Goal: Obtain resource: Download file/media

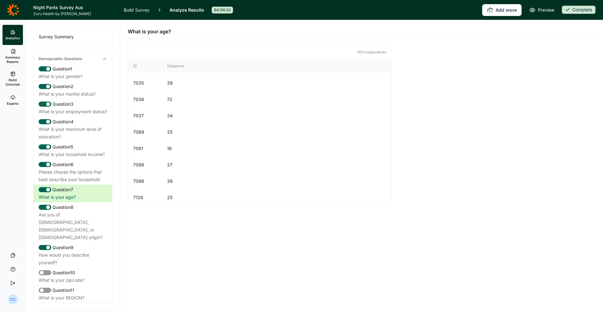
scroll to position [113, 0]
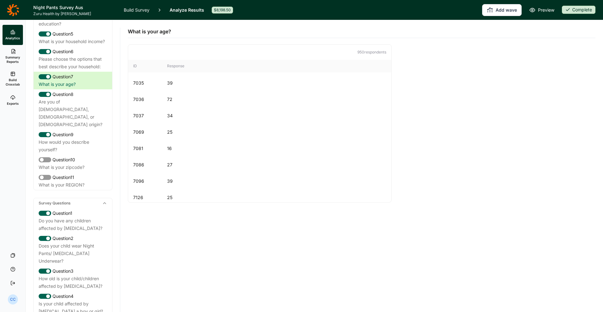
click at [12, 13] on icon at bounding box center [13, 10] width 12 height 12
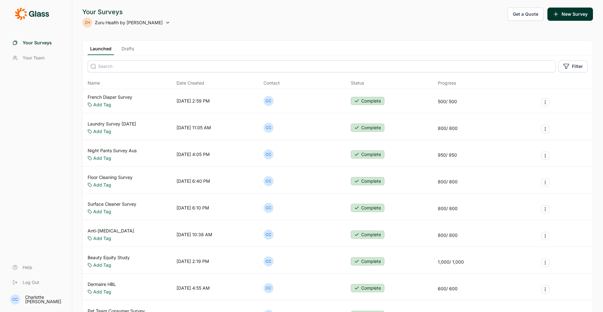
click at [115, 172] on div "Floor Cleaning Survey Add Tag [DATE] 6:40 PM CC Complete 800 / 800" at bounding box center [338, 181] width 510 height 24
click at [115, 177] on link "Floor Cleaning Survey" at bounding box center [110, 177] width 45 height 6
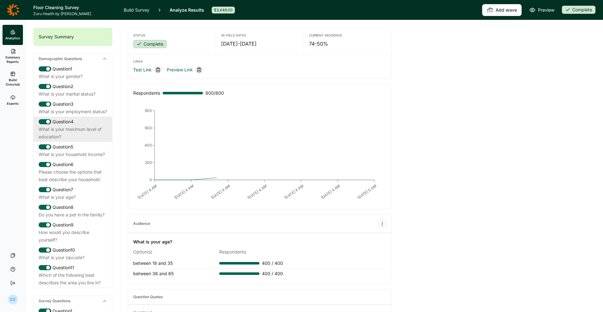
click at [91, 125] on div "Question 4" at bounding box center [73, 122] width 68 height 8
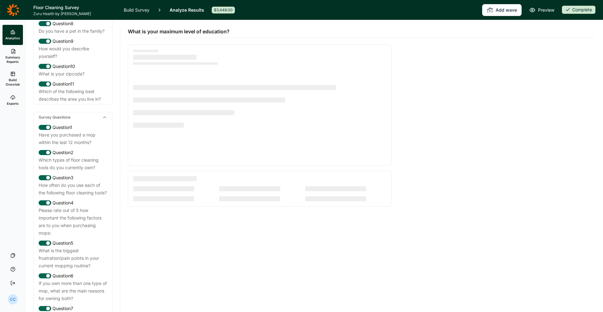
scroll to position [282, 0]
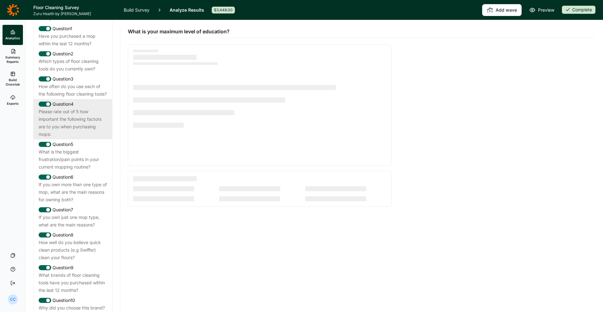
click at [84, 138] on div "Please rate out of 5 how important the following factors are to you when purcha…" at bounding box center [73, 123] width 68 height 30
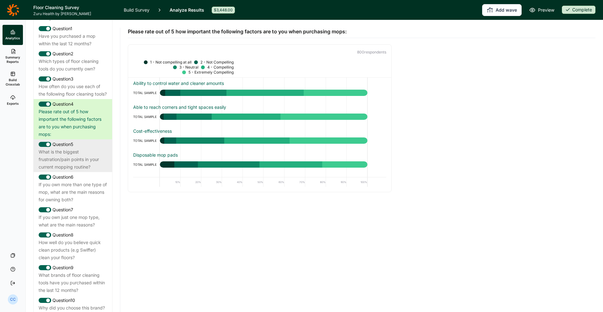
click at [76, 171] on div "What is the biggest frustration/pain points in your current mopping routine?" at bounding box center [73, 159] width 68 height 23
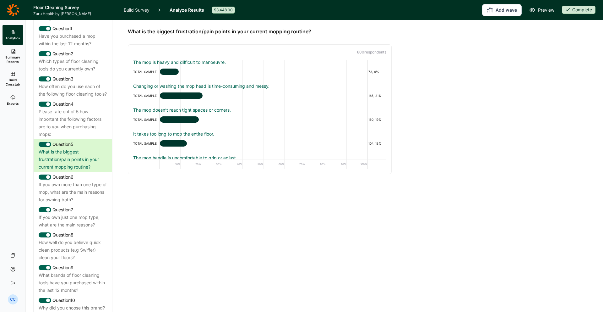
scroll to position [39, 0]
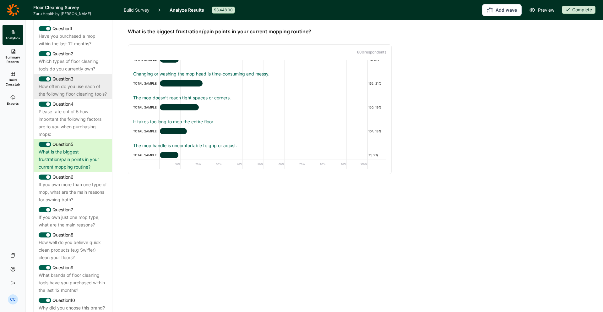
click at [99, 83] on div "Question 3" at bounding box center [73, 79] width 68 height 8
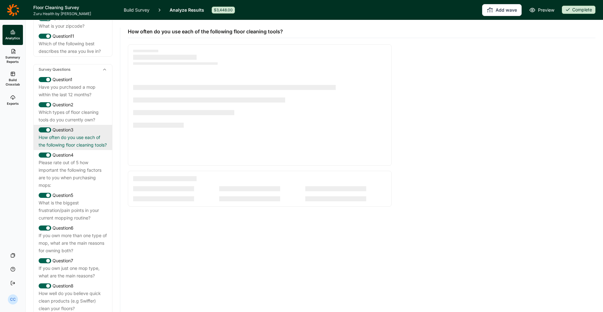
scroll to position [203, 0]
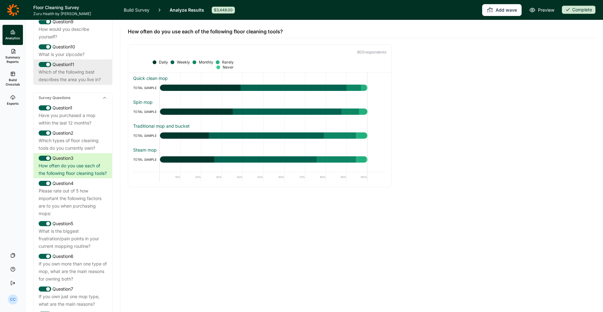
click at [96, 83] on div "Which of the following best describes the area you live in?" at bounding box center [73, 75] width 68 height 15
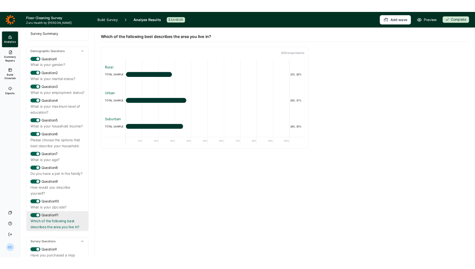
scroll to position [0, 0]
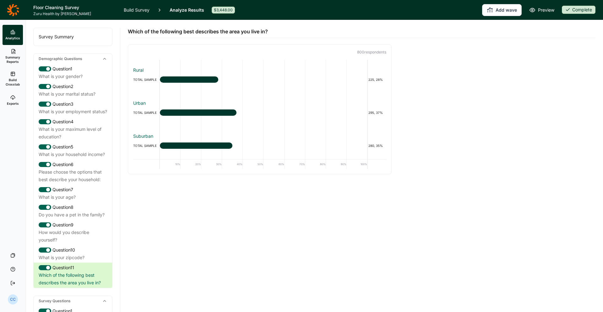
click at [9, 106] on link "Exports" at bounding box center [13, 100] width 20 height 20
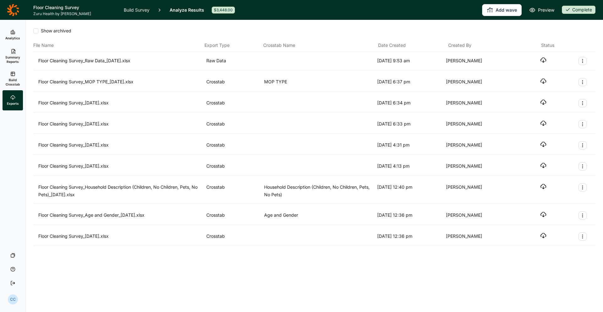
click at [10, 63] on span "Summary Reports" at bounding box center [12, 59] width 15 height 9
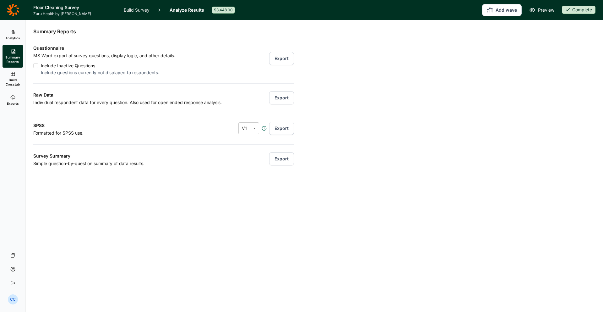
click at [9, 79] on span "Build Crosstab" at bounding box center [12, 82] width 15 height 9
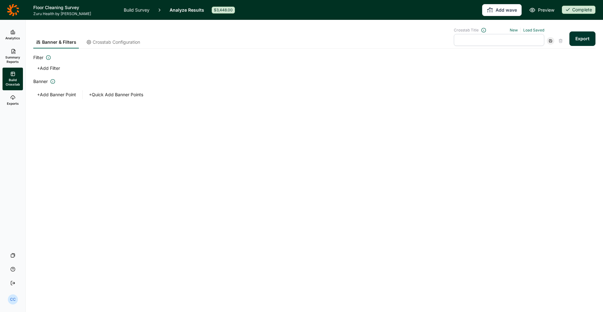
click at [20, 48] on link "Summary Reports" at bounding box center [13, 56] width 20 height 23
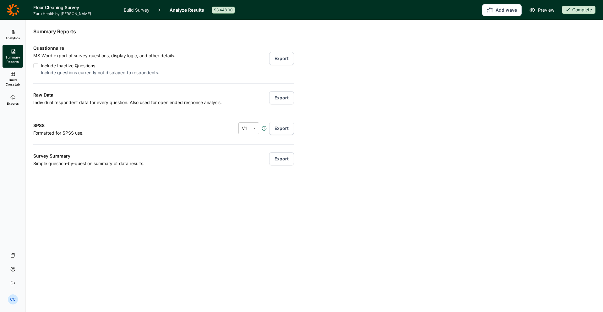
click at [285, 62] on button "Export" at bounding box center [281, 58] width 25 height 13
